Goal: Task Accomplishment & Management: Manage account settings

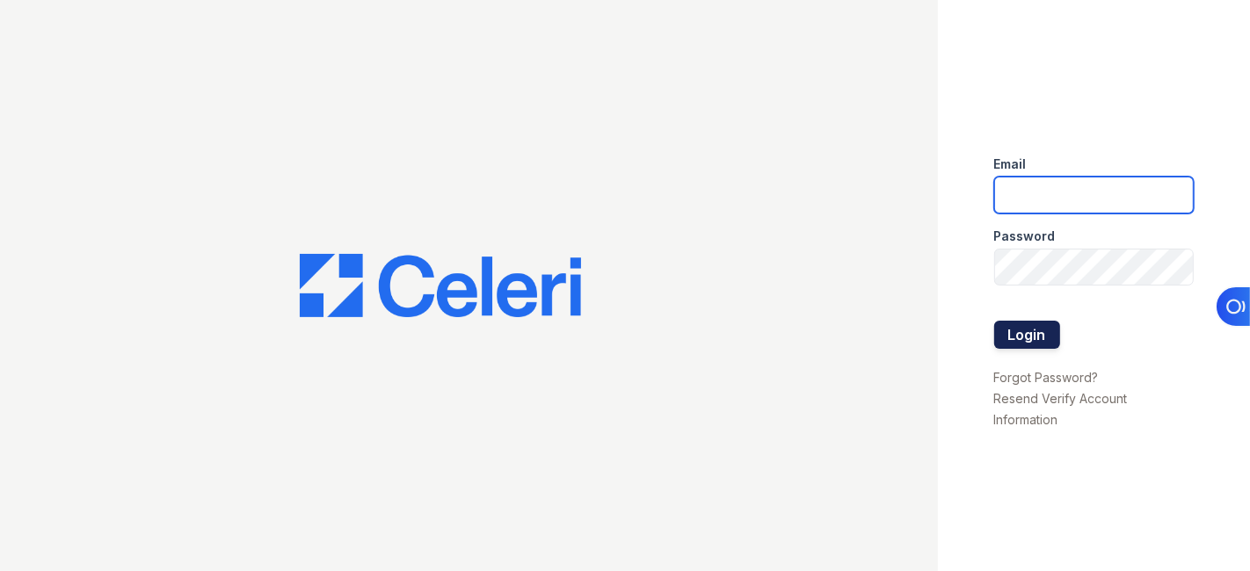
type input "[EMAIL_ADDRESS][DOMAIN_NAME]"
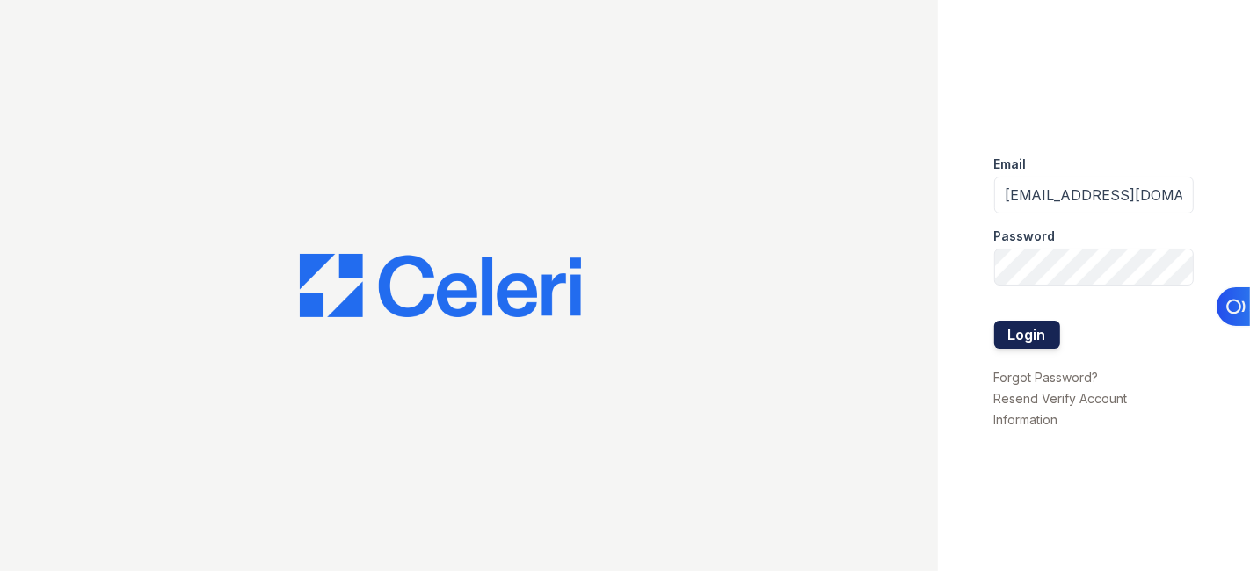
click at [1018, 323] on button "Login" at bounding box center [1027, 335] width 66 height 28
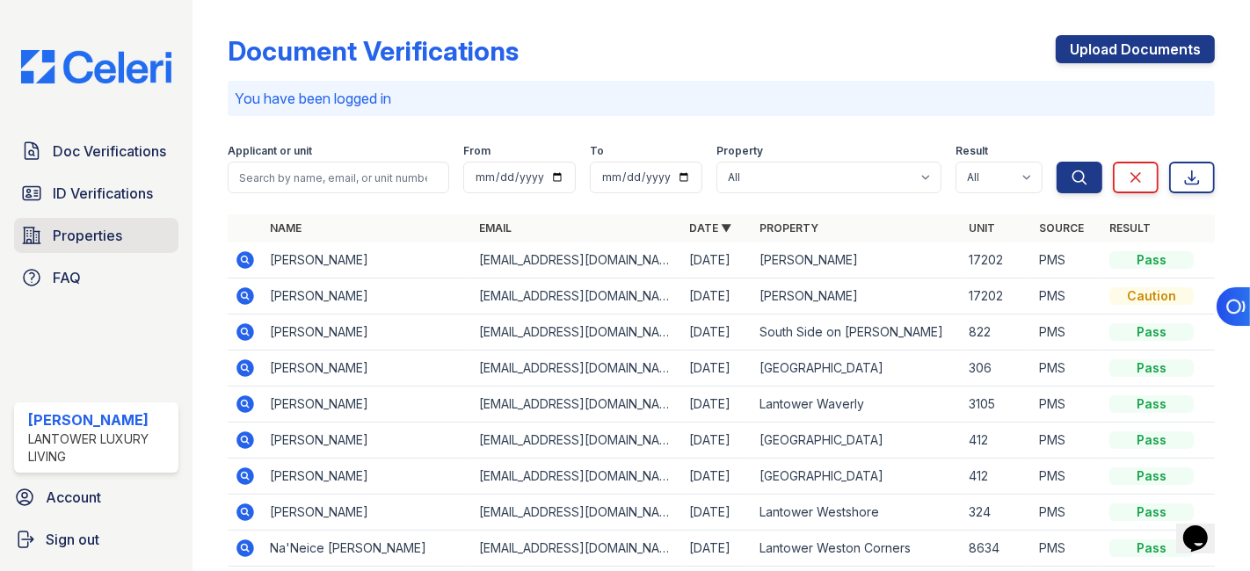
click at [95, 233] on span "Properties" at bounding box center [87, 235] width 69 height 21
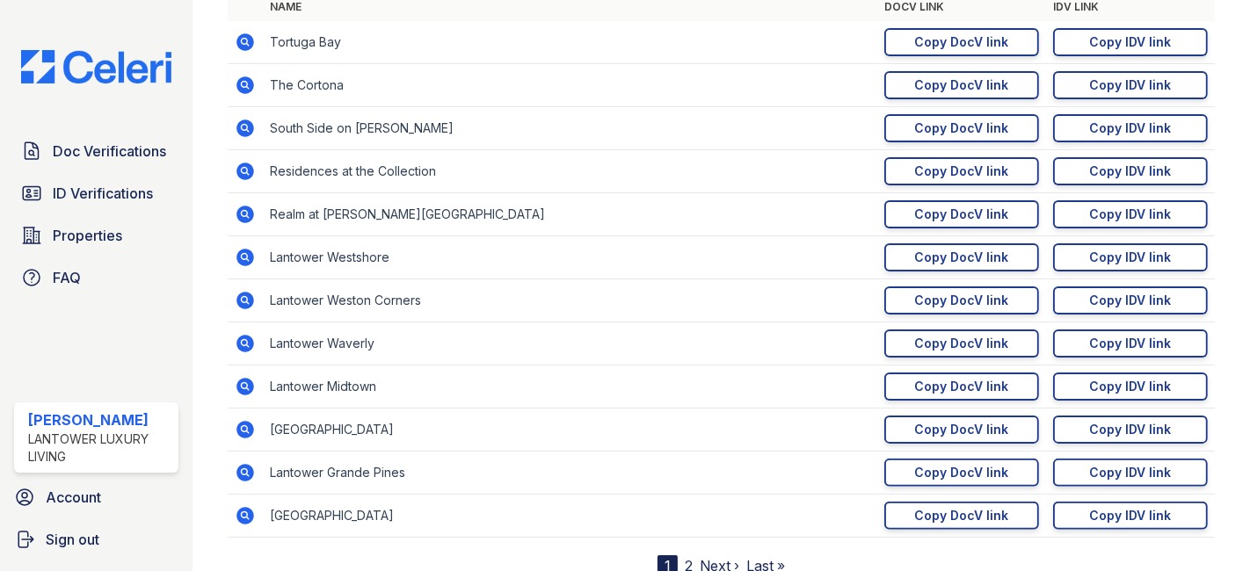
scroll to position [293, 0]
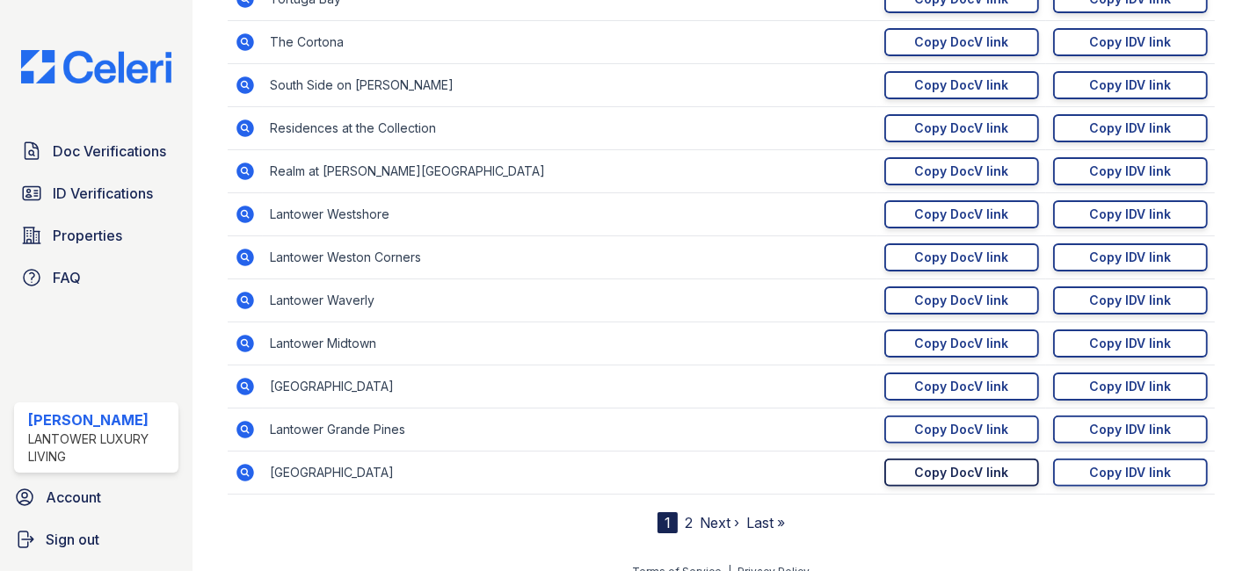
click at [941, 464] on div "Copy DocV link" at bounding box center [962, 473] width 94 height 18
click at [1075, 468] on link "Copy IDV link Copy link" at bounding box center [1130, 473] width 155 height 28
click at [100, 152] on span "Doc Verifications" at bounding box center [109, 151] width 113 height 21
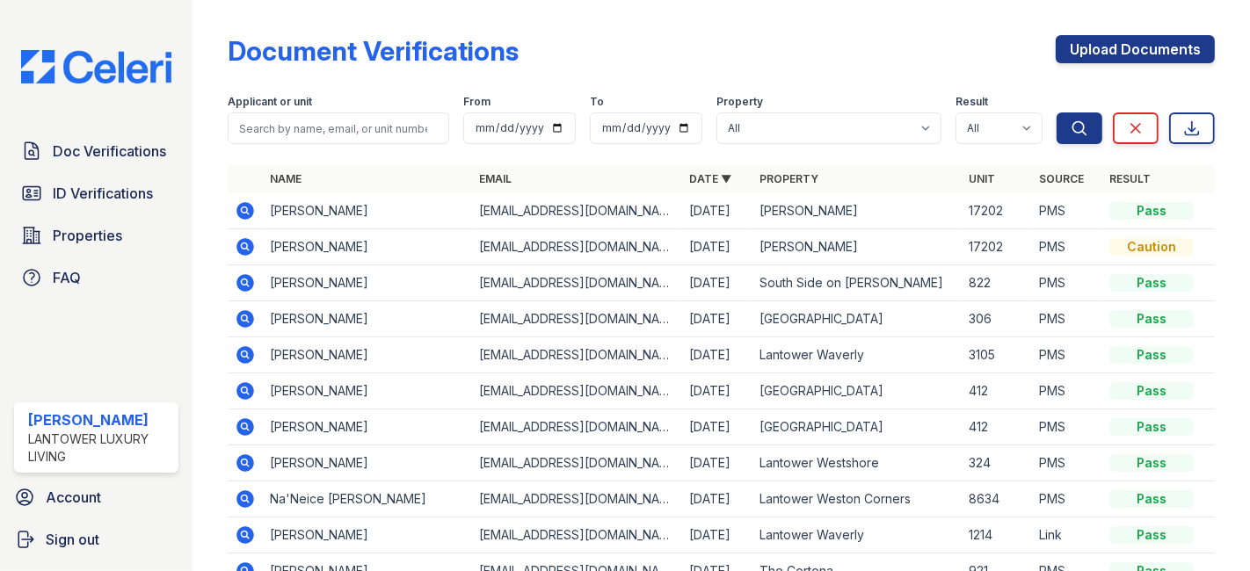
click at [244, 385] on icon at bounding box center [245, 391] width 21 height 21
